Goal: Communication & Community: Answer question/provide support

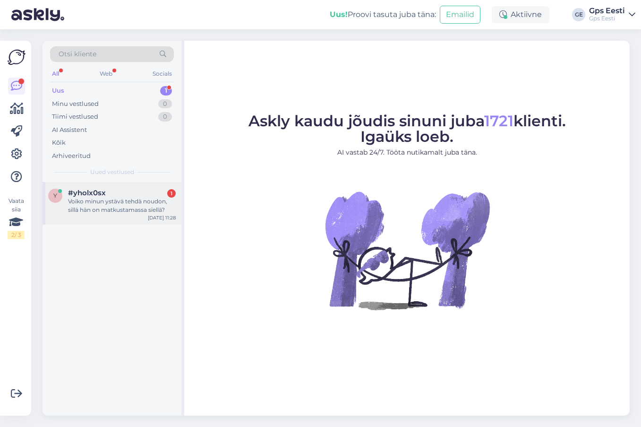
click at [101, 197] on span "#yholx0sx" at bounding box center [87, 193] width 38 height 9
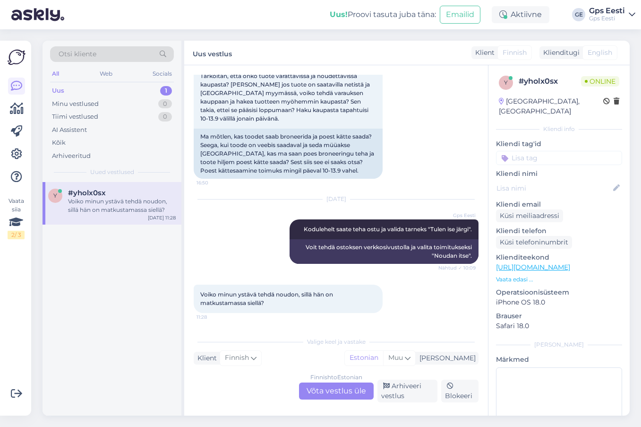
click at [343, 399] on div "Finnish to Estonian Võta vestlus üle" at bounding box center [336, 390] width 75 height 17
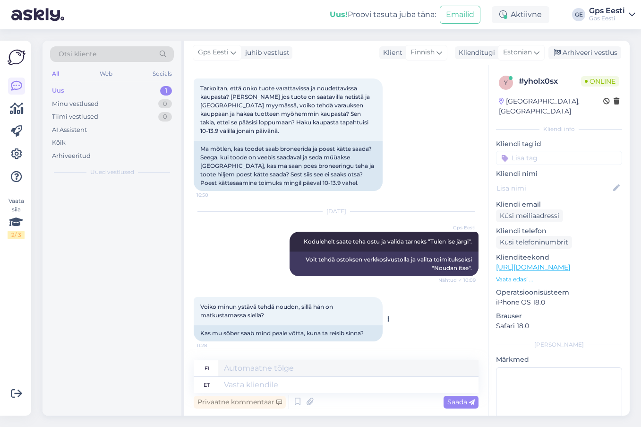
scroll to position [395, 0]
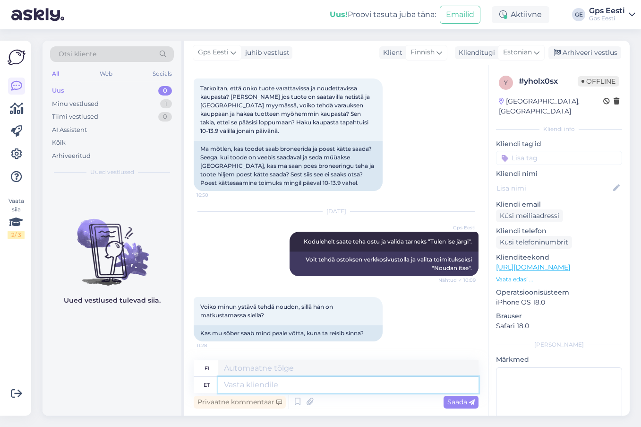
click at [329, 385] on textarea at bounding box center [348, 385] width 260 height 16
type textarea "Tere, i"
type textarea "Hei,"
type textarea "Tere, ikka ja"
type textarea "Hei, vieläkin"
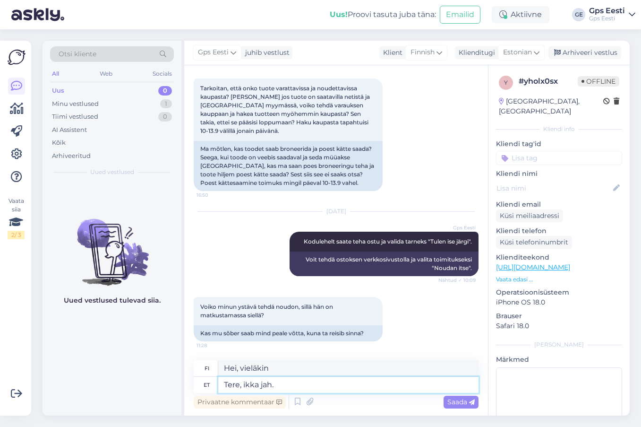
type textarea "Tere, ikka jah."
type textarea "Hei, kyllä."
type textarea "Tere, ikka jah. Peate e"
type textarea "Hei, kyllä. Sinun täytyy."
type textarea "Tere, ikka jah. Peate e"
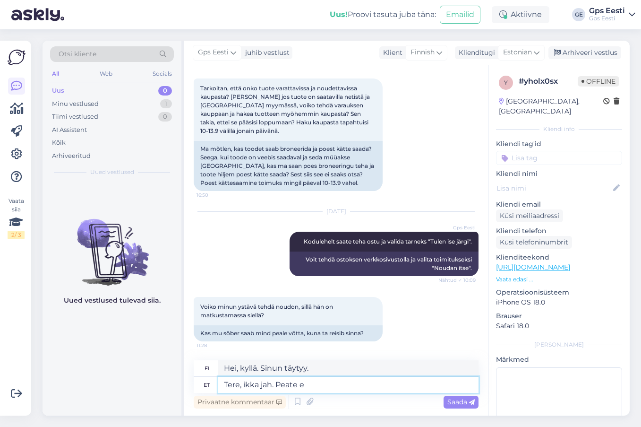
type textarea "Hei, kyllä. Sinun on oltava 8-vuotias."
type textarea "Tere, ikka jah. Peate"
type textarea "Hei, kyllä. Sinun täytyy."
type textarea "Tere, ikka jah."
type textarea "Hei, kyllä."
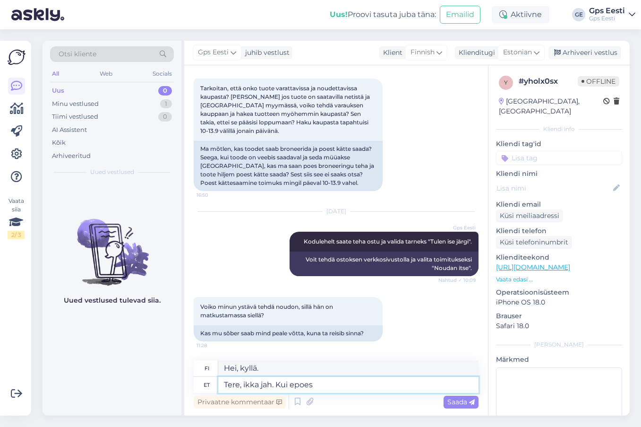
type textarea "Tere, ikka jah. Kui epoest"
type textarea "Hei, kyllä. Jos"
type textarea "Tere, ikka jah. Kui epoest os"
type textarea "Hei, kyllä. Jos olet verkkokaupasta"
type textarea "Tere, ikka jah. Kui epoest ostate s"
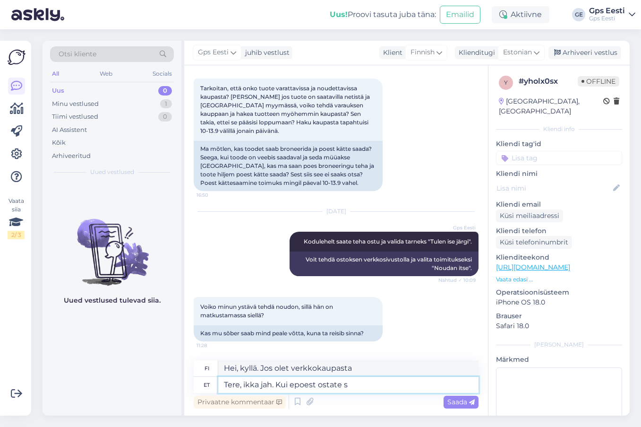
type textarea "Hei, kyllä. Jos ostat kaupasta"
type textarea "Tere, ikka jah. Kui epoest ostate siis pea"
type textarea "Hei, kyllä. Jos ostat kaupasta, niin"
type textarea "Tere, ikka jah. Kui epoest ostate siis peate ar"
type textarea "Hei, kyllä. Jos ostat kaupasta, sinun on"
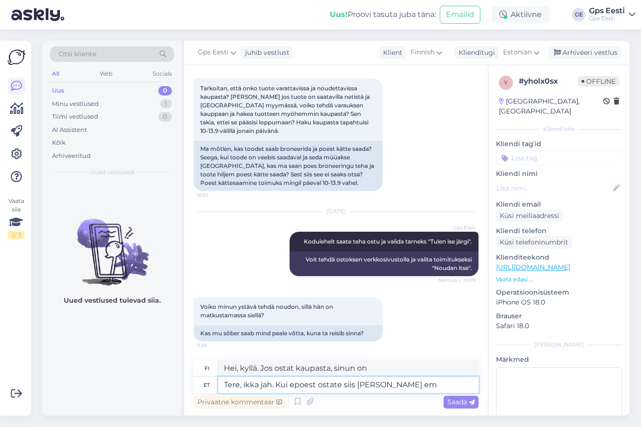
type textarea "Tere, ikka jah. Kui epoest ostate siis peate arve ema"
type textarea "Hei, kyllä. Jos ostat myymälästä, tarvitset laskun."
type textarea "Tere, ikka jah. Kui epoest ostate siis peate arve emailile vas"
type textarea "Hei, kyllä. Jos ostat myymälästä, saat laskun sähköpostitse."
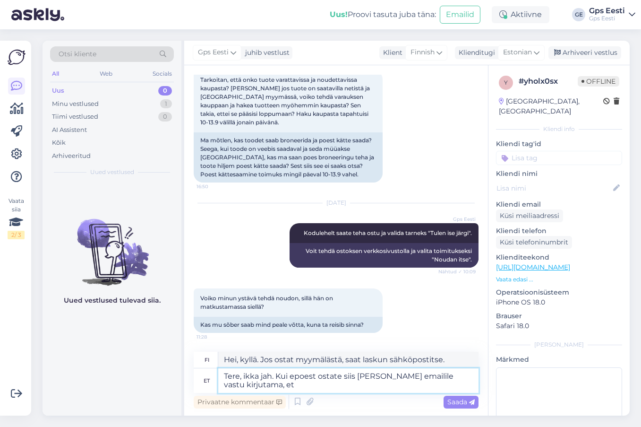
type textarea "Tere, ikka jah. Kui epoest ostate siis peate arve emailile vastu kirjutama, et"
type textarea "Hei, kyllä, tietenkin. Jos ostat verkkokaupasta, sinun on kirjoitettava lasku s…"
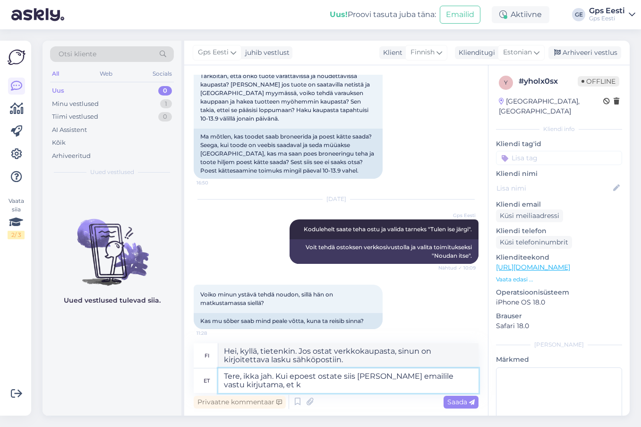
type textarea "Tere, ikka jah. Kui epoest ostate siis peate arve emailile vastu kirjutama, et …"
type textarea "Hei, kyllä, tietenkin. Jos ostat verkkokaupasta, sinun on kirjoitettava lasku s…"
type textarea "Tere, ikka jah. Kui epoest ostate siis peate arve emailile vastu kirjutama, et …"
type textarea "Hei, kyllä ​​todellakin. Jos ostat verkkokaupasta, sinun on kirjoitettava lasku…"
type textarea "Tere, ikka jah. Kui epoest ostate siis peate arve emailile vastu kirjutama, et …"
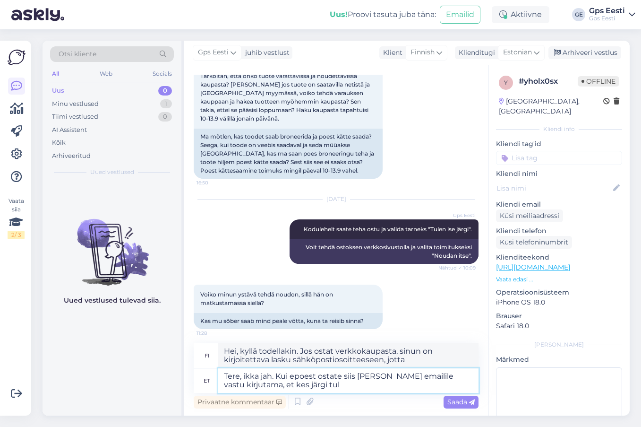
type textarea "Hei, kyllä, tietenkin. Jos ostat verkkokaupasta, sinun on kirjoitettava lasku v…"
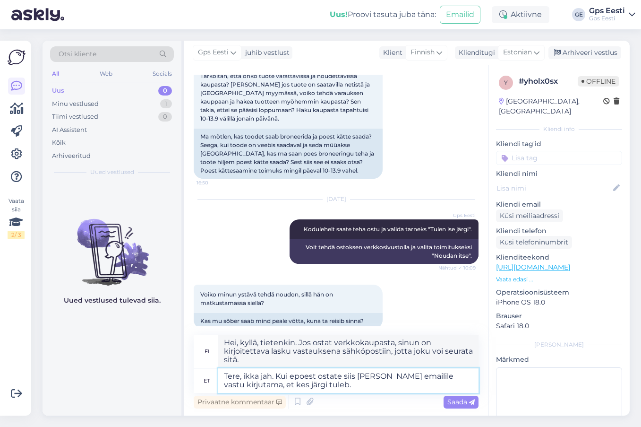
type textarea "Tere, ikka jah. Kui epoest ostate siis peate arve emailile vastu kirjutama, et …"
type textarea "Hei, kyllä, tietenkin. Jos ostat myymälästä, sinun on kirjoitettava laskuun vas…"
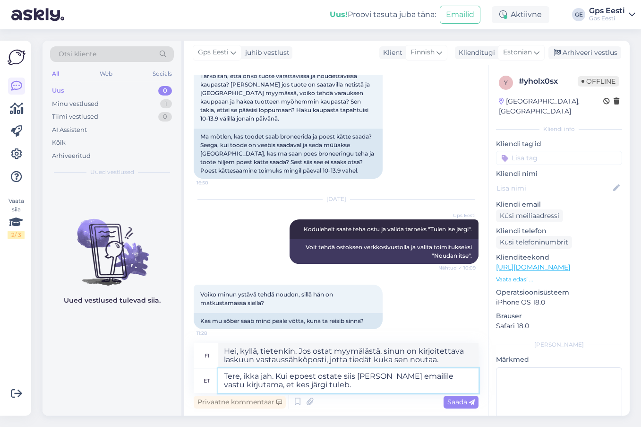
click at [355, 385] on textarea "Tere, ikka jah. Kui epoest ostate siis peate arve emailile vastu kirjutama, et …" at bounding box center [348, 380] width 260 height 25
type textarea "Tere, ikka jah. Kui epoest ostate siis peate arve emailile vastu kirjutama, et …"
click at [464, 404] on span "Saada" at bounding box center [460, 401] width 27 height 9
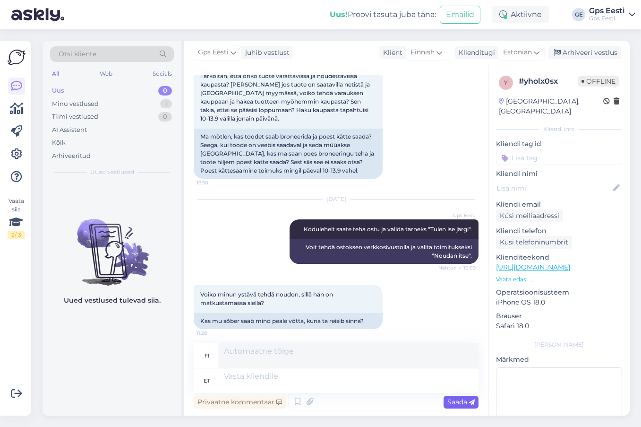
scroll to position [477, 0]
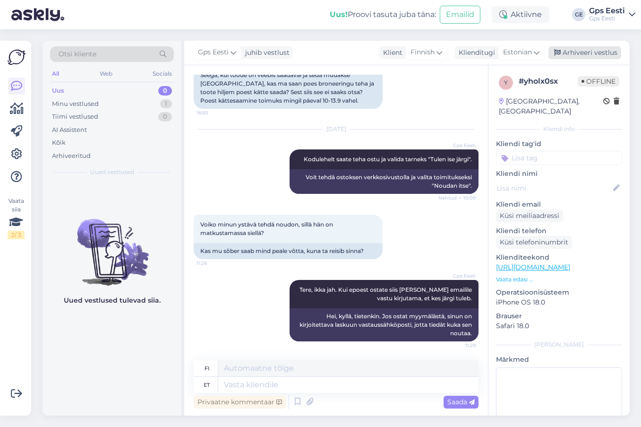
click at [578, 51] on div "Arhiveeri vestlus" at bounding box center [584, 52] width 73 height 13
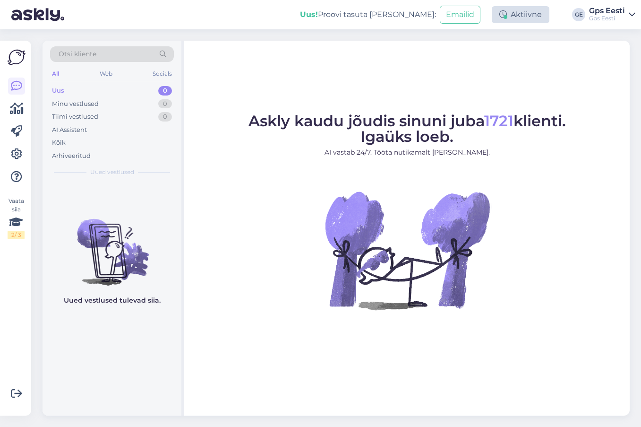
click at [511, 14] on div "Aktiivne" at bounding box center [521, 14] width 58 height 17
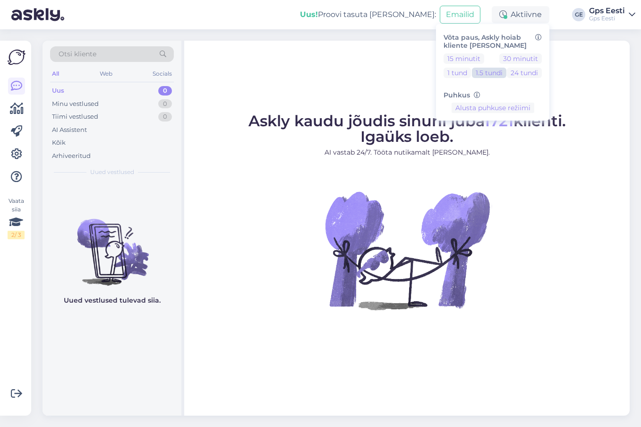
click at [492, 79] on div "15 minutit 30 minutit 1 tund 1.5 tundi 24 tundi" at bounding box center [493, 67] width 98 height 28
click at [493, 73] on button "1.5 tundi" at bounding box center [489, 73] width 34 height 10
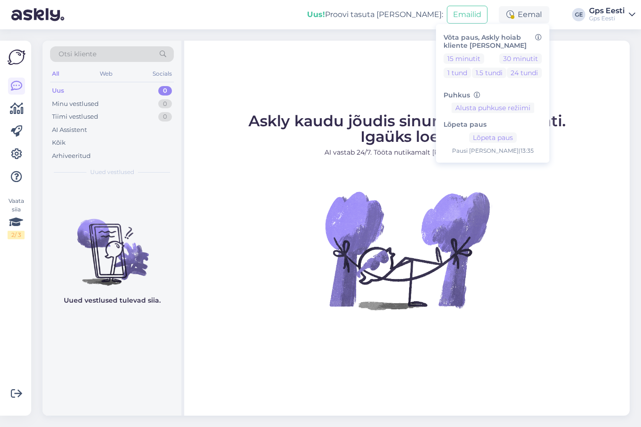
click at [252, 64] on div "Askly kaudu jõudis sinuni juba 1721 klienti. Igaüks loeb. AI vastab 24/7. Tööta…" at bounding box center [407, 228] width 446 height 375
